Goal: Transaction & Acquisition: Download file/media

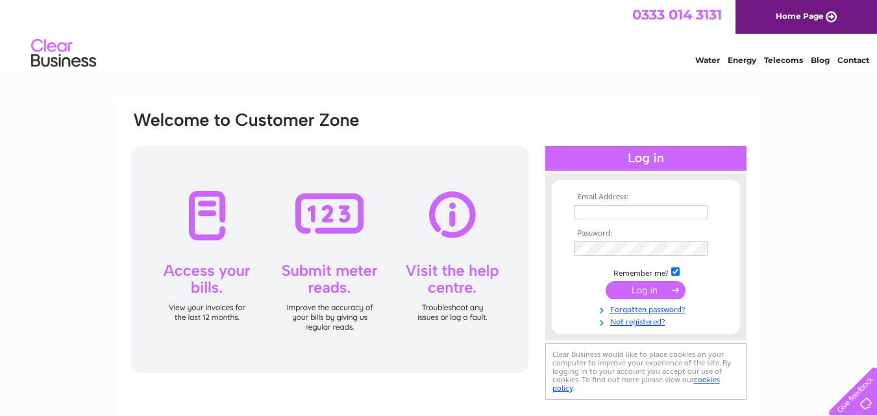
type input "krrish9871@gmail.com"
click at [653, 285] on input "submit" at bounding box center [645, 290] width 80 height 18
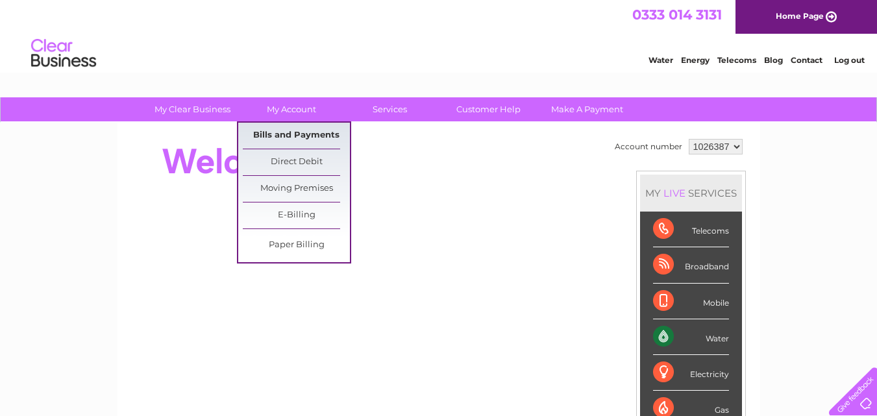
click at [288, 128] on link "Bills and Payments" at bounding box center [296, 136] width 107 height 26
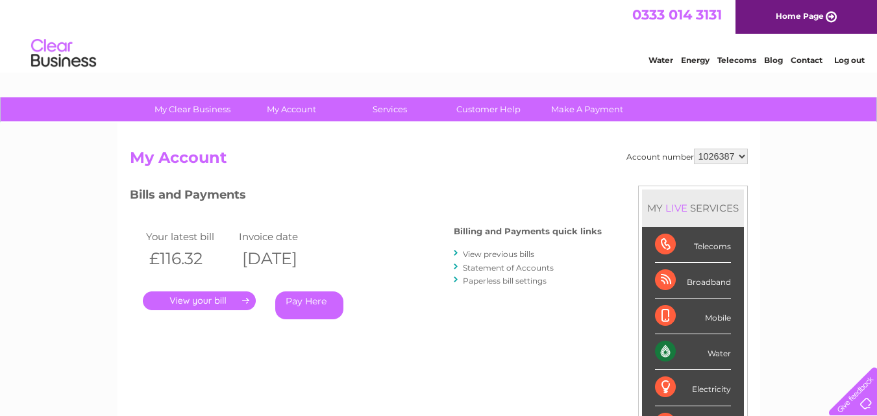
click at [486, 253] on link "View previous bills" at bounding box center [498, 254] width 71 height 10
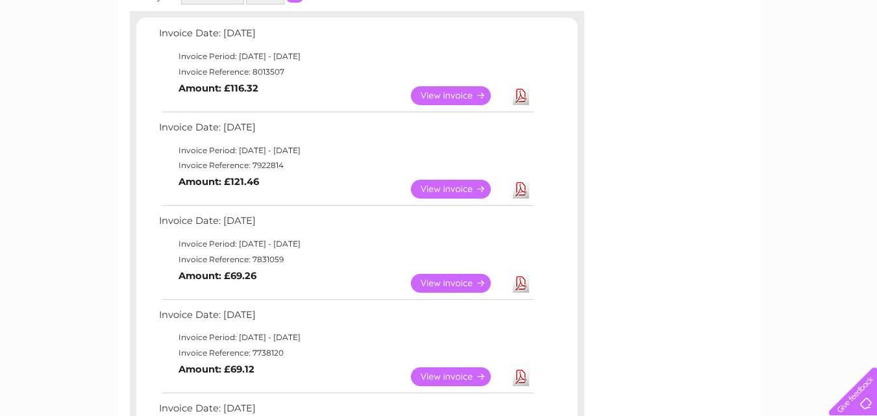
scroll to position [272, 0]
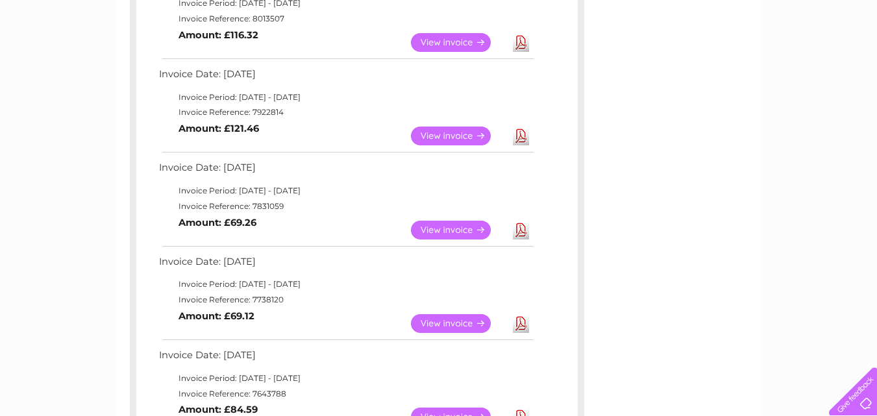
click at [521, 324] on link "Download" at bounding box center [521, 323] width 16 height 19
click at [522, 230] on link "Download" at bounding box center [521, 230] width 16 height 19
click at [524, 132] on link "Download" at bounding box center [521, 136] width 16 height 19
